Goal: Information Seeking & Learning: Learn about a topic

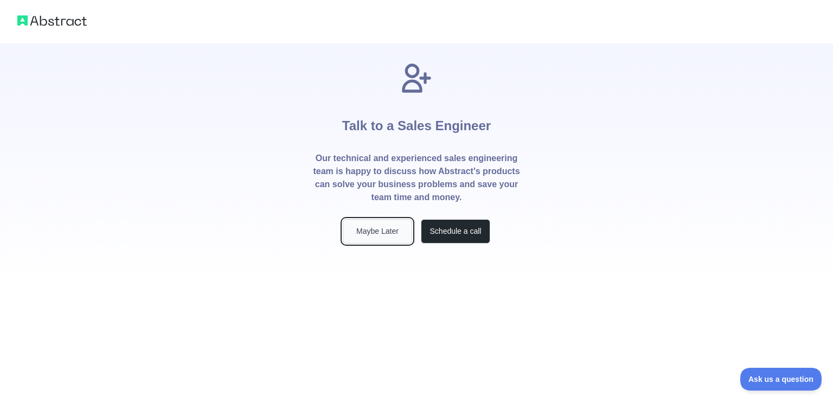
click at [394, 233] on button "Maybe Later" at bounding box center [377, 231] width 69 height 24
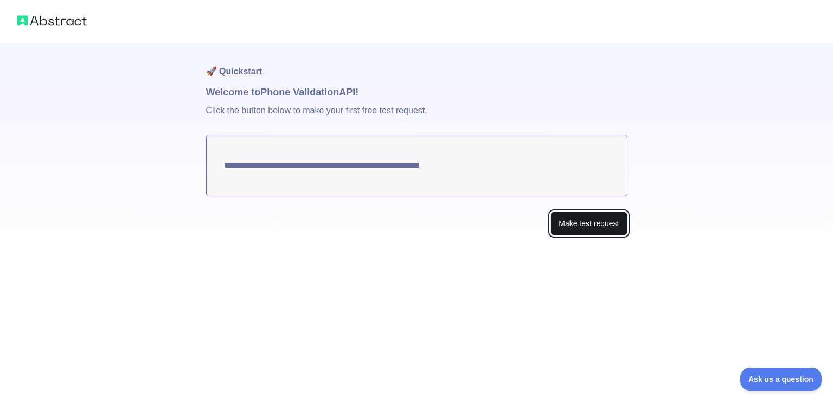
click at [594, 225] on button "Make test request" at bounding box center [589, 224] width 77 height 24
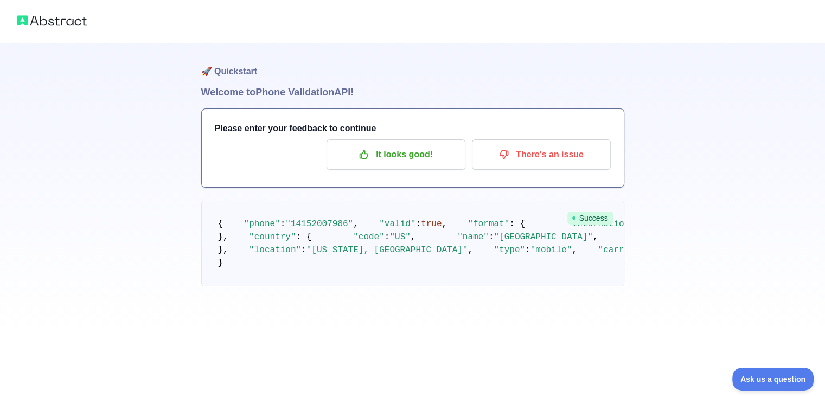
click at [71, 23] on img at bounding box center [51, 20] width 69 height 15
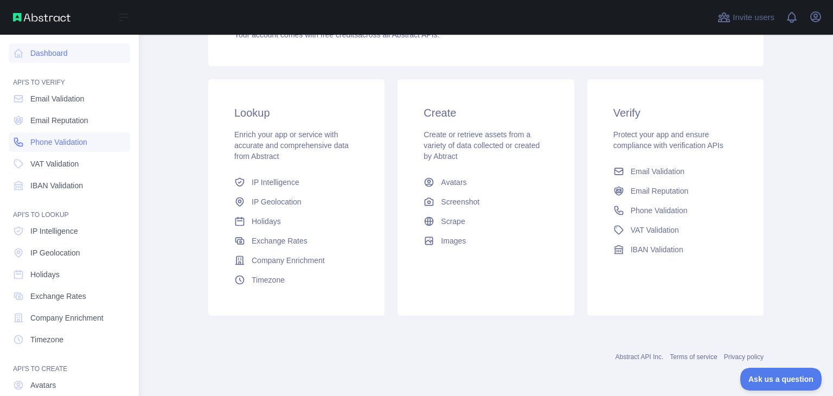
click at [85, 139] on span "Phone Validation" at bounding box center [58, 142] width 57 height 11
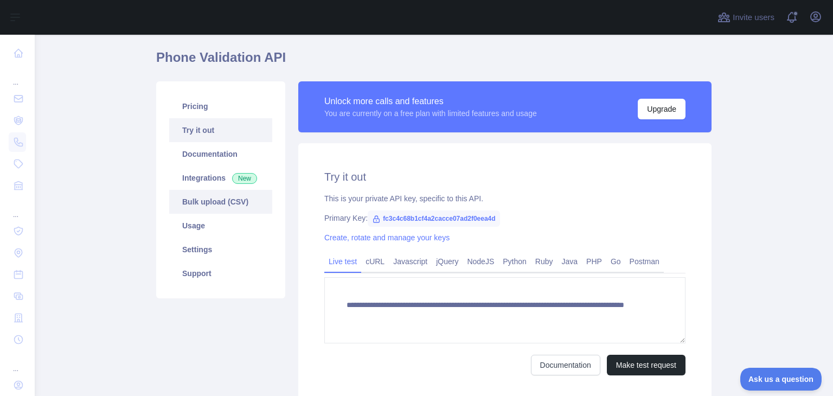
scroll to position [30, 0]
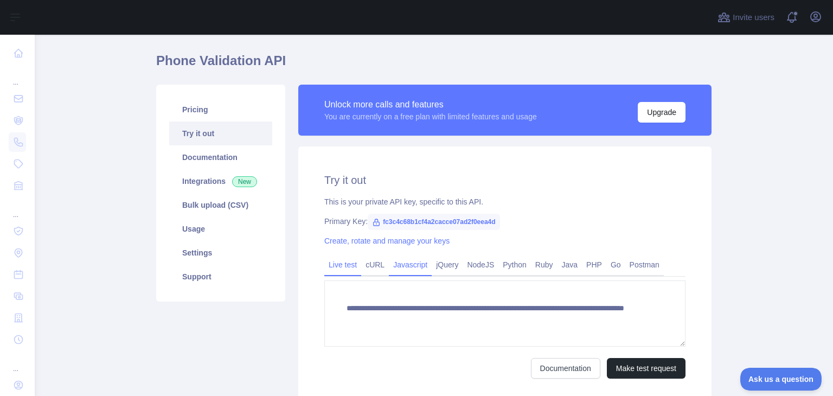
click at [397, 268] on link "Javascript" at bounding box center [410, 264] width 43 height 17
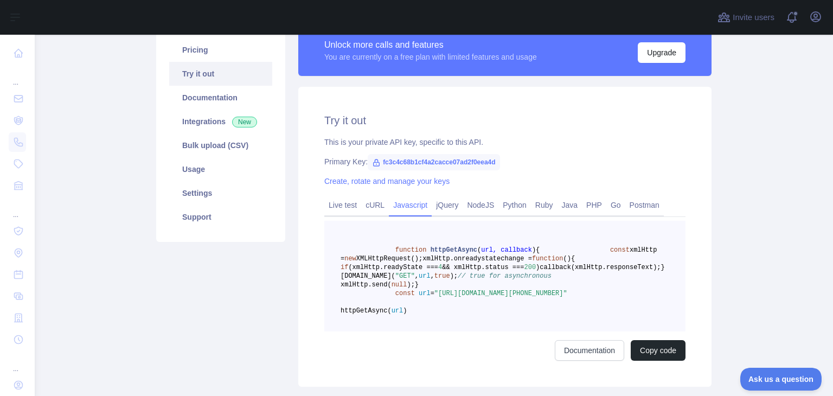
scroll to position [132, 0]
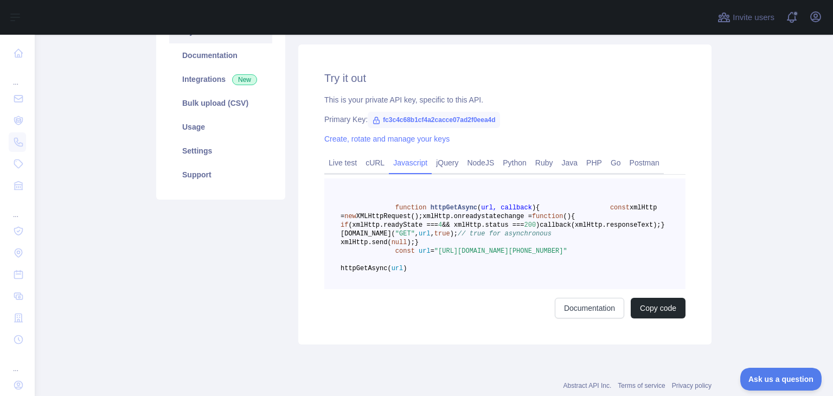
click at [442, 229] on span "4" at bounding box center [440, 225] width 4 height 8
drag, startPoint x: 513, startPoint y: 231, endPoint x: 461, endPoint y: 191, distance: 65.9
click at [461, 191] on pre "function httpGetAsync ( url, callback ) { const xmlHttp = new XMLHttpRequest();…" at bounding box center [504, 234] width 361 height 111
click at [481, 162] on link "NodeJS" at bounding box center [481, 162] width 36 height 17
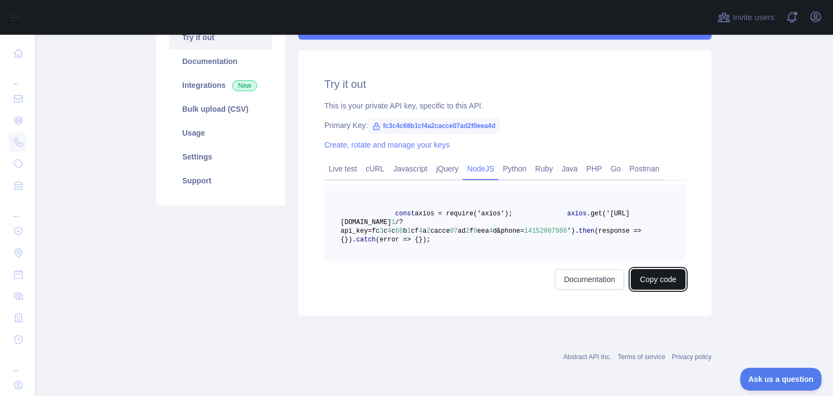
click at [634, 290] on button "Copy code" at bounding box center [658, 279] width 55 height 21
click at [657, 290] on button "Copied" at bounding box center [665, 279] width 42 height 21
click at [374, 167] on link "cURL" at bounding box center [375, 168] width 28 height 17
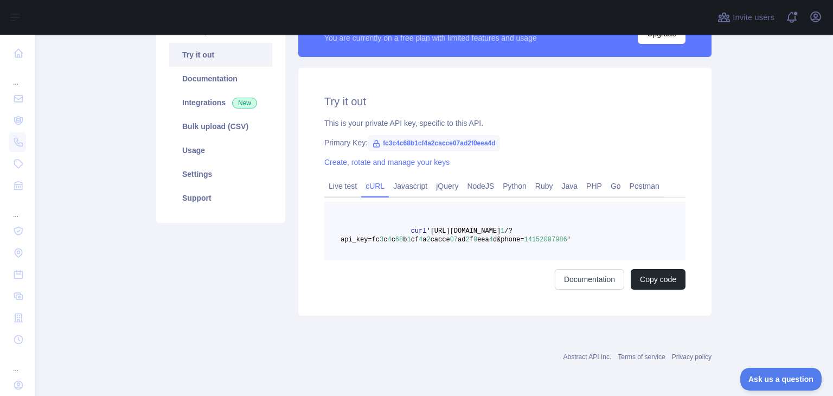
scroll to position [109, 0]
click at [415, 183] on link "Javascript" at bounding box center [410, 185] width 43 height 17
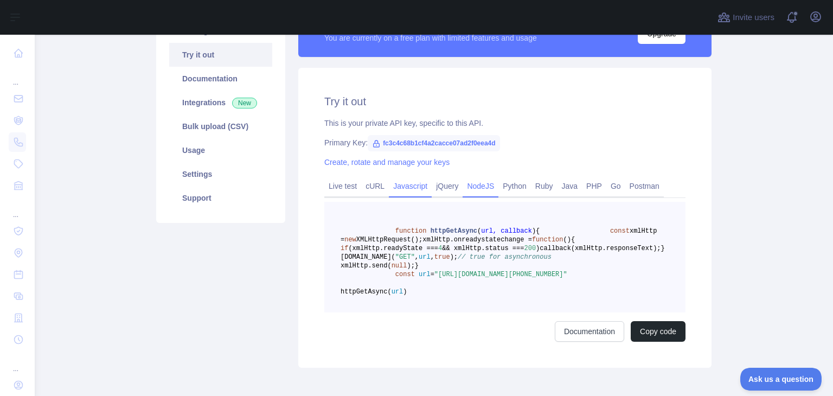
click at [476, 181] on link "NodeJS" at bounding box center [481, 185] width 36 height 17
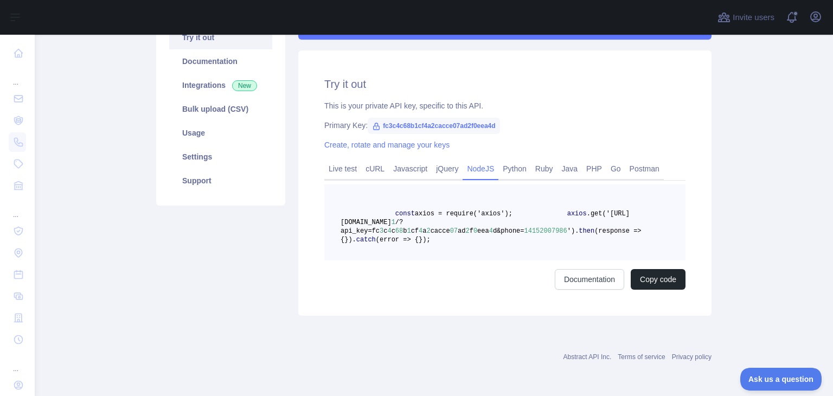
scroll to position [152, 0]
click at [601, 277] on link "Documentation" at bounding box center [589, 279] width 69 height 21
click at [514, 160] on link "Python" at bounding box center [515, 168] width 33 height 17
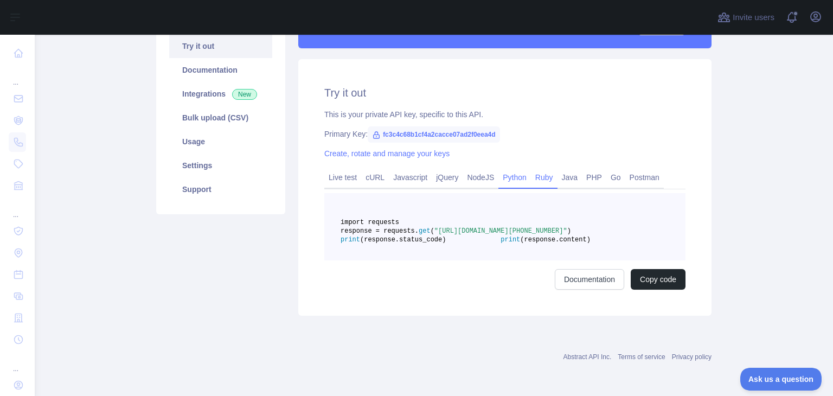
scroll to position [0, 0]
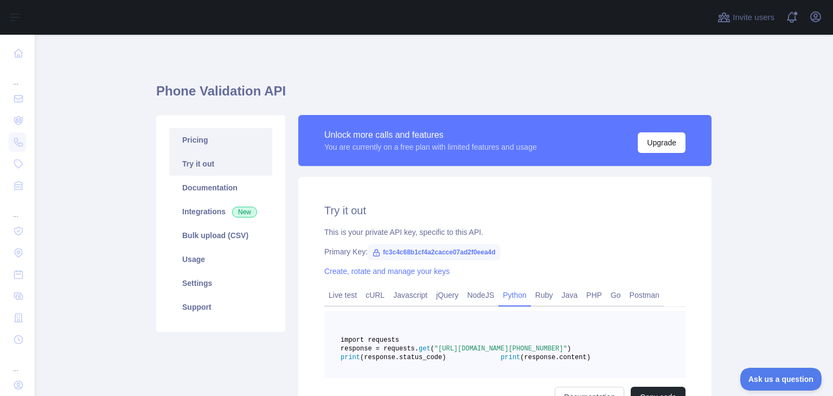
click at [230, 144] on link "Pricing" at bounding box center [220, 140] width 103 height 24
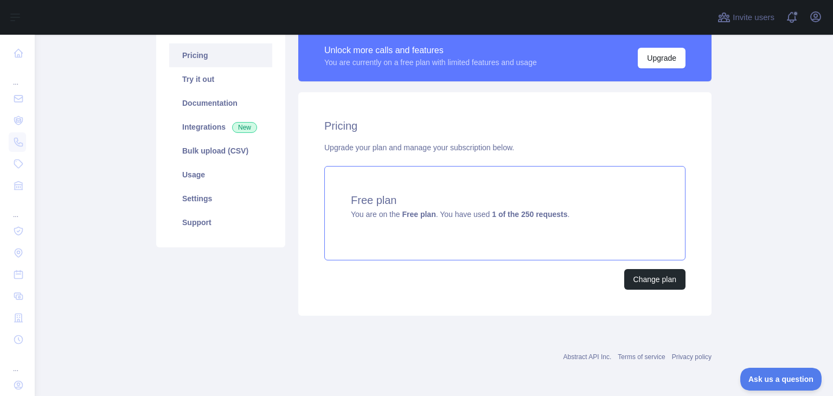
scroll to position [84, 0]
click at [451, 219] on span "You are on the Free plan . You have used 1 of the 250 requests ." at bounding box center [460, 215] width 219 height 9
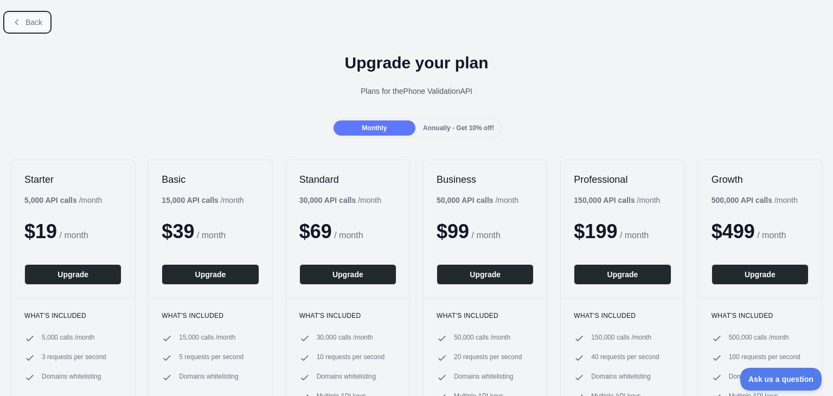
click at [34, 24] on span "Back" at bounding box center [34, 22] width 17 height 9
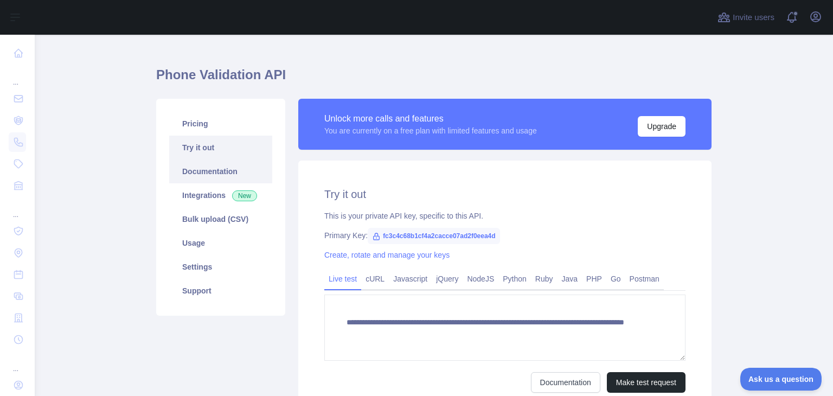
click at [224, 175] on link "Documentation" at bounding box center [220, 172] width 103 height 24
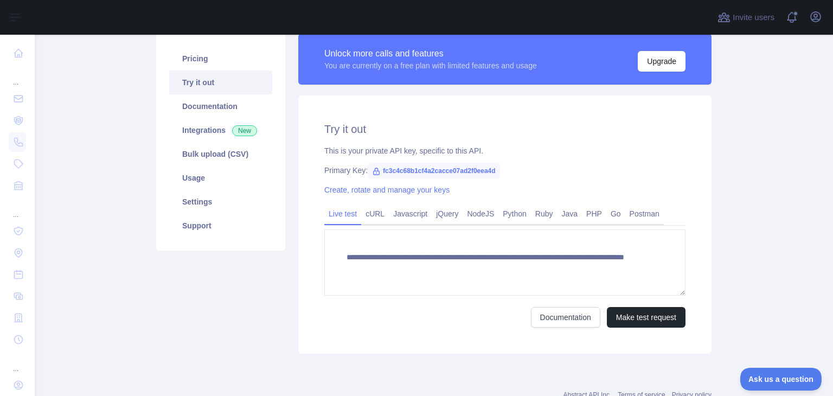
scroll to position [106, 0]
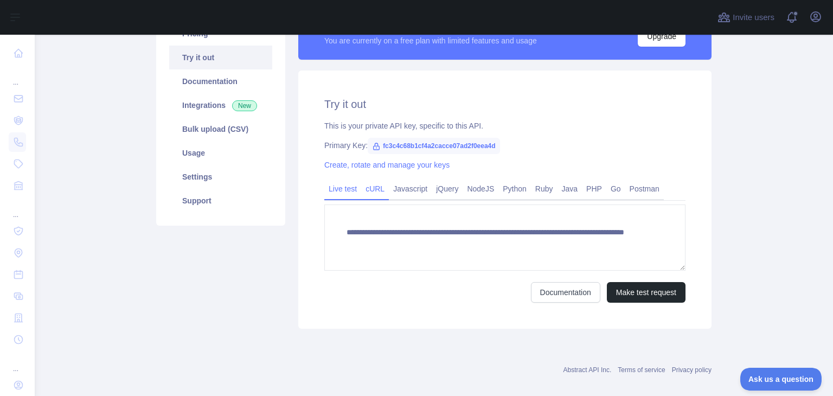
click at [369, 184] on link "cURL" at bounding box center [375, 188] width 28 height 17
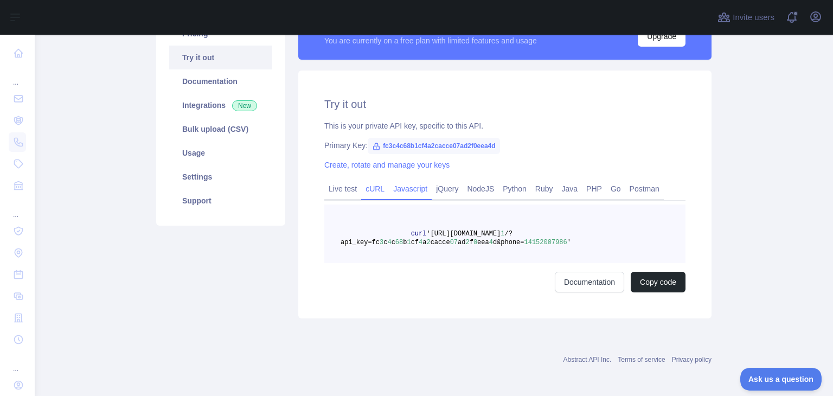
click at [409, 189] on link "Javascript" at bounding box center [410, 188] width 43 height 17
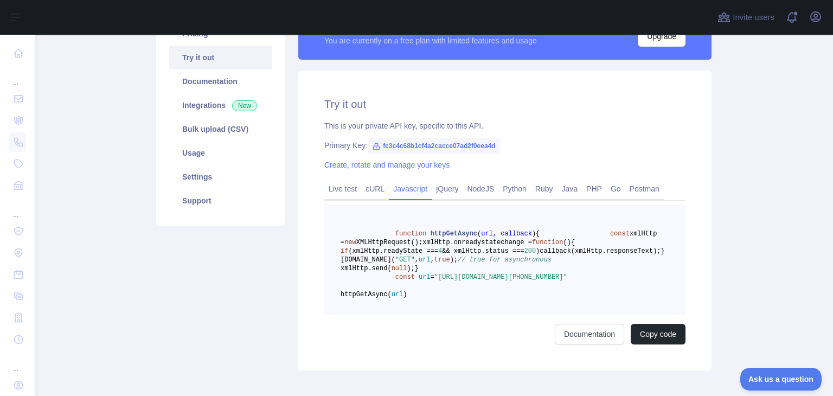
scroll to position [213, 0]
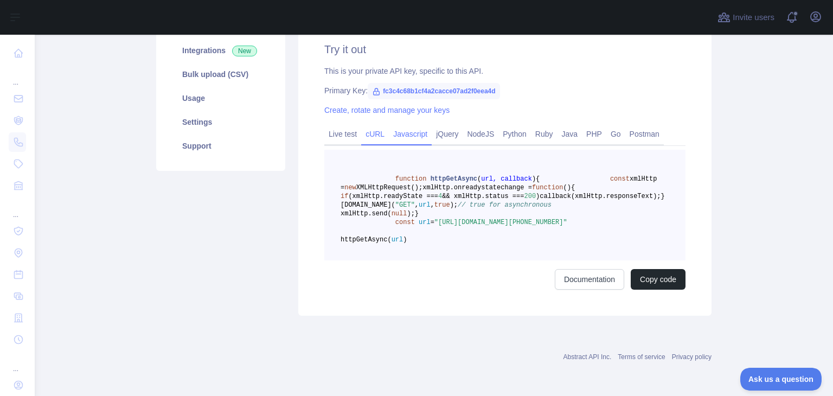
click at [366, 125] on link "cURL" at bounding box center [375, 133] width 28 height 17
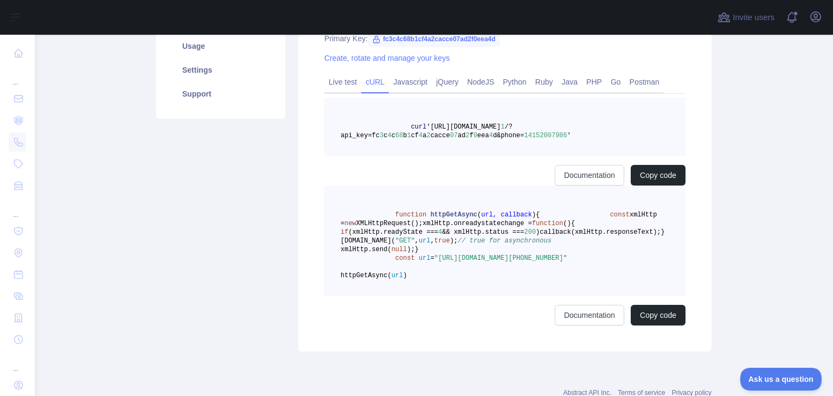
scroll to position [109, 0]
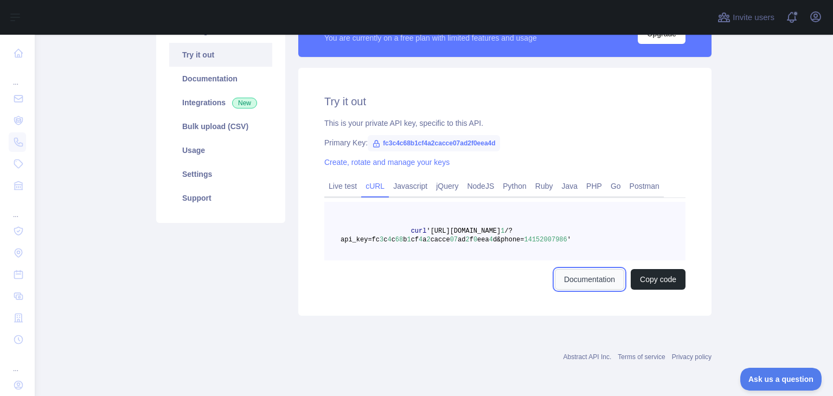
click at [571, 283] on link "Documentation" at bounding box center [589, 279] width 69 height 21
click at [345, 187] on link "Live test" at bounding box center [342, 185] width 37 height 17
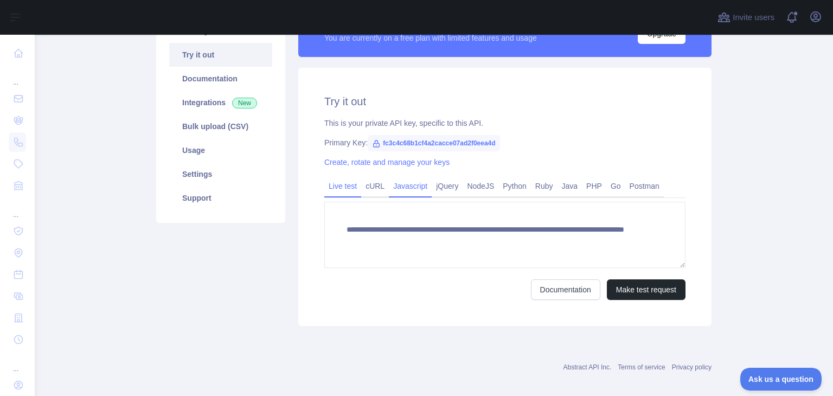
click at [411, 181] on link "Javascript" at bounding box center [410, 185] width 43 height 17
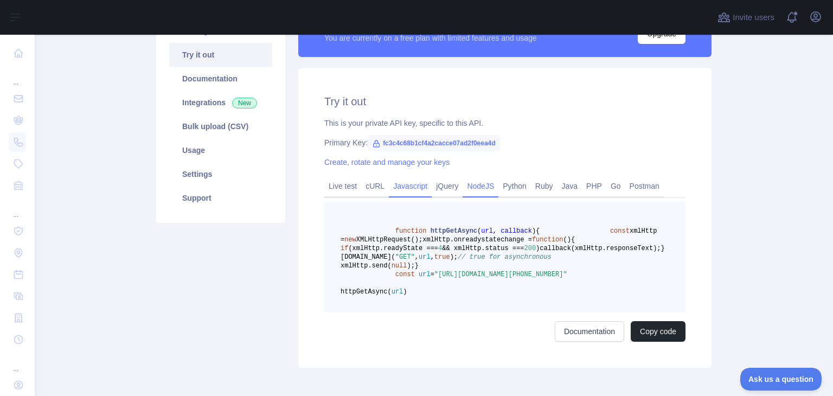
click at [478, 189] on link "NodeJS" at bounding box center [481, 185] width 36 height 17
